Goal: Check status: Check status

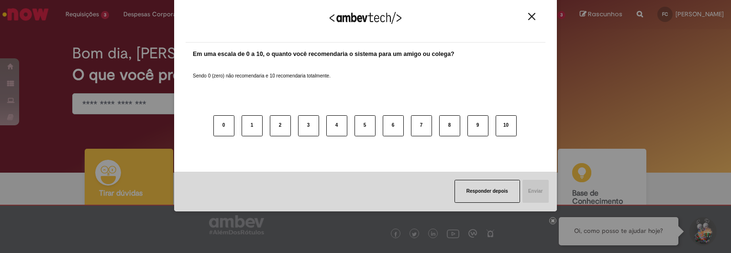
click at [531, 16] on img "Close" at bounding box center [531, 16] width 7 height 7
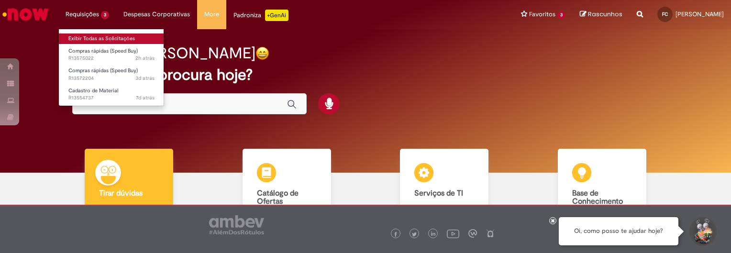
click at [90, 39] on link "Exibir Todas as Solicitações" at bounding box center [111, 38] width 105 height 11
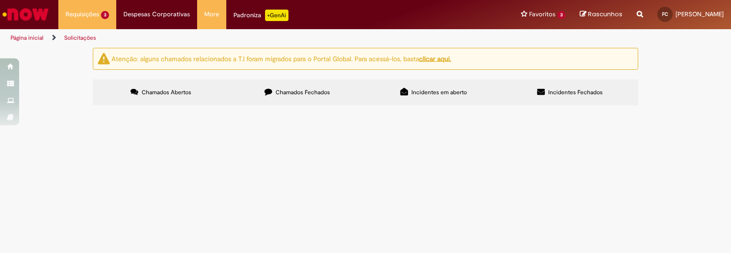
click at [0, 0] on span "R13575022" at bounding box center [0, 0] width 0 height 0
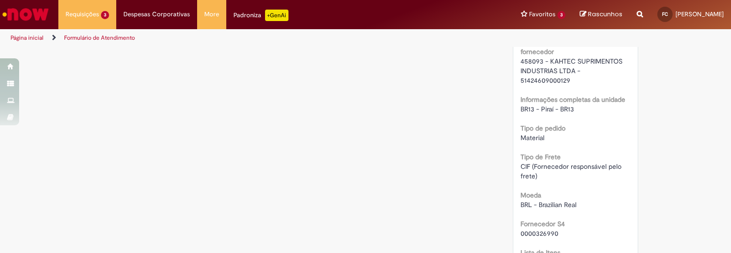
scroll to position [1012, 0]
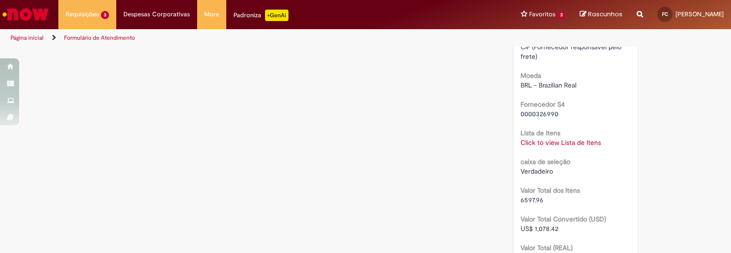
click at [553, 147] on link "Click to view Lista de Itens" at bounding box center [561, 142] width 80 height 9
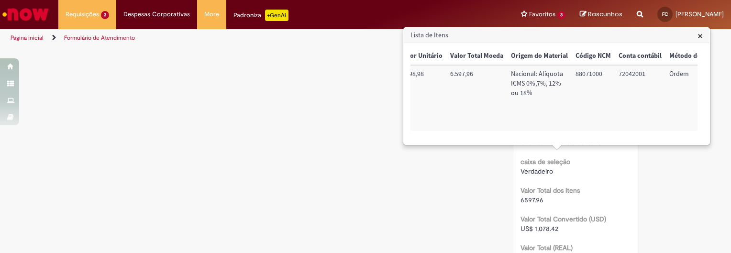
scroll to position [0, 389]
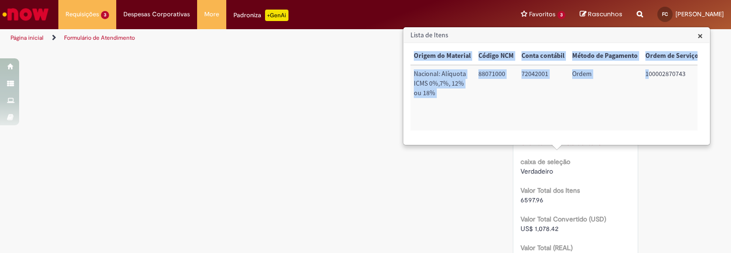
drag, startPoint x: 644, startPoint y: 73, endPoint x: 708, endPoint y: 77, distance: 64.2
click at [708, 77] on div "× Trigger Tipo de Pedido = Material Código SAP Material / Serviço Descrição Qua…" at bounding box center [557, 93] width 306 height 101
drag, startPoint x: 643, startPoint y: 74, endPoint x: 699, endPoint y: 74, distance: 56.0
click at [699, 74] on div "× Trigger Tipo de Pedido = Material Código SAP Material / Serviço Descrição Qua…" at bounding box center [557, 93] width 292 height 93
copy table "Trigger Tipo de Pedido = Material Código SAP Material / Serviço Descrição Quant…"
